Goal: Navigation & Orientation: Find specific page/section

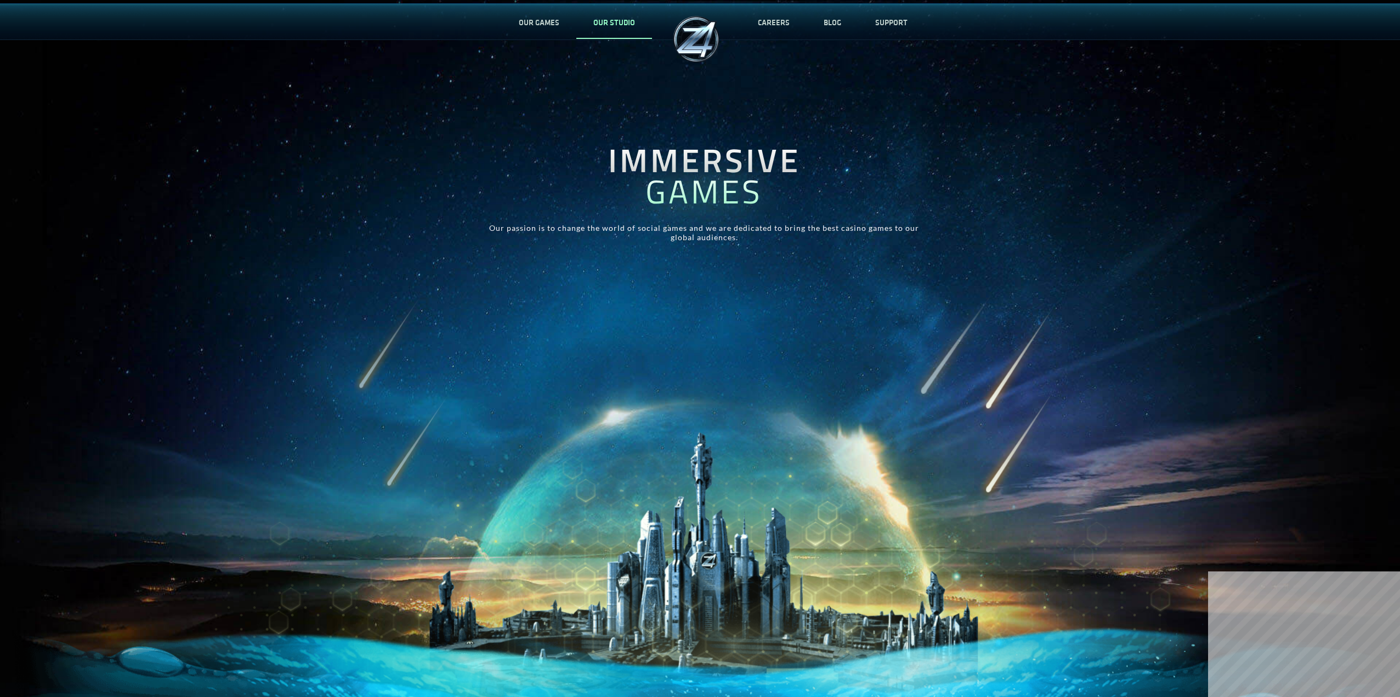
click at [616, 19] on link "OUR STUDIO" at bounding box center [614, 22] width 76 height 36
click at [613, 20] on link "OUR STUDIO" at bounding box center [614, 22] width 76 height 36
